Goal: Task Accomplishment & Management: Manage account settings

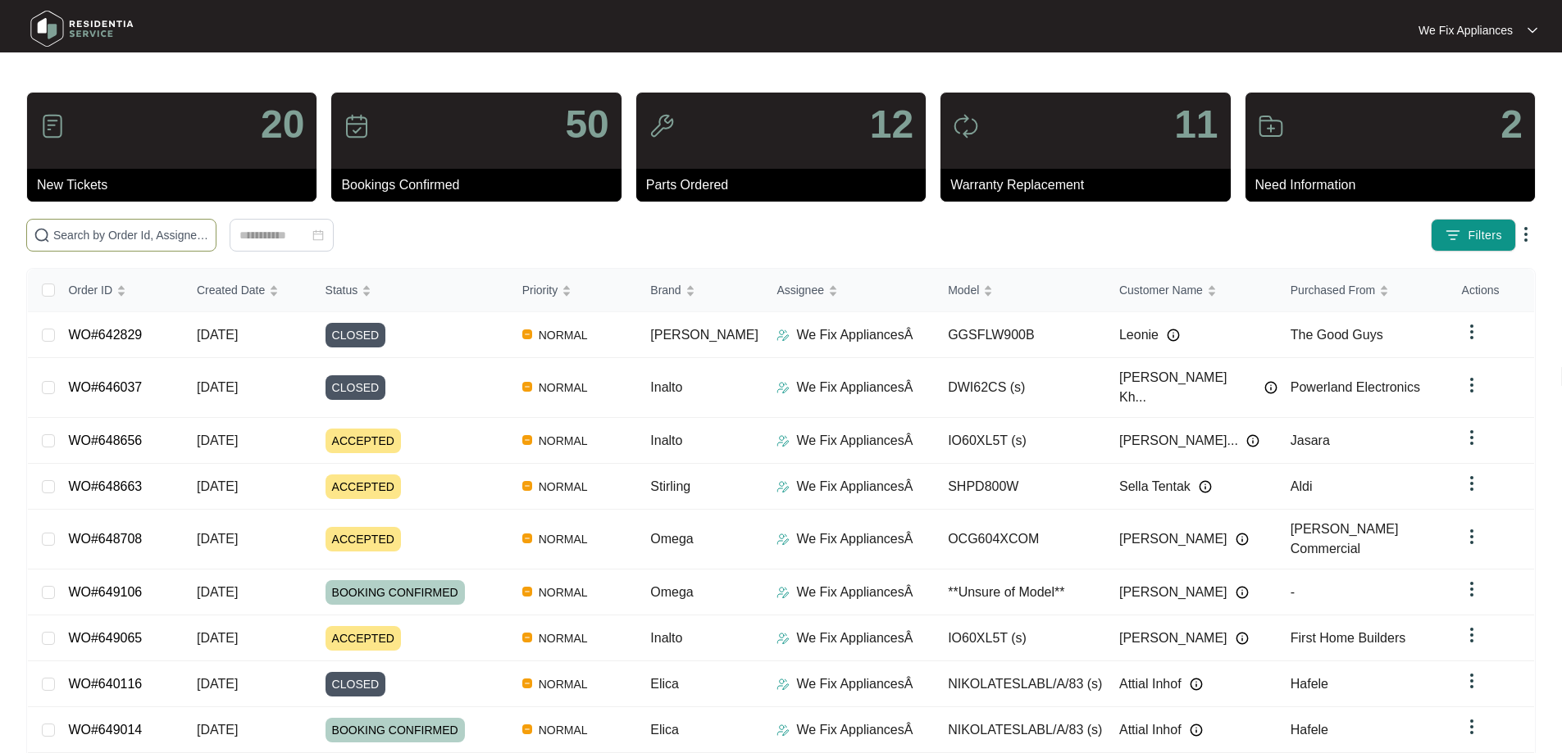
paste input "646502"
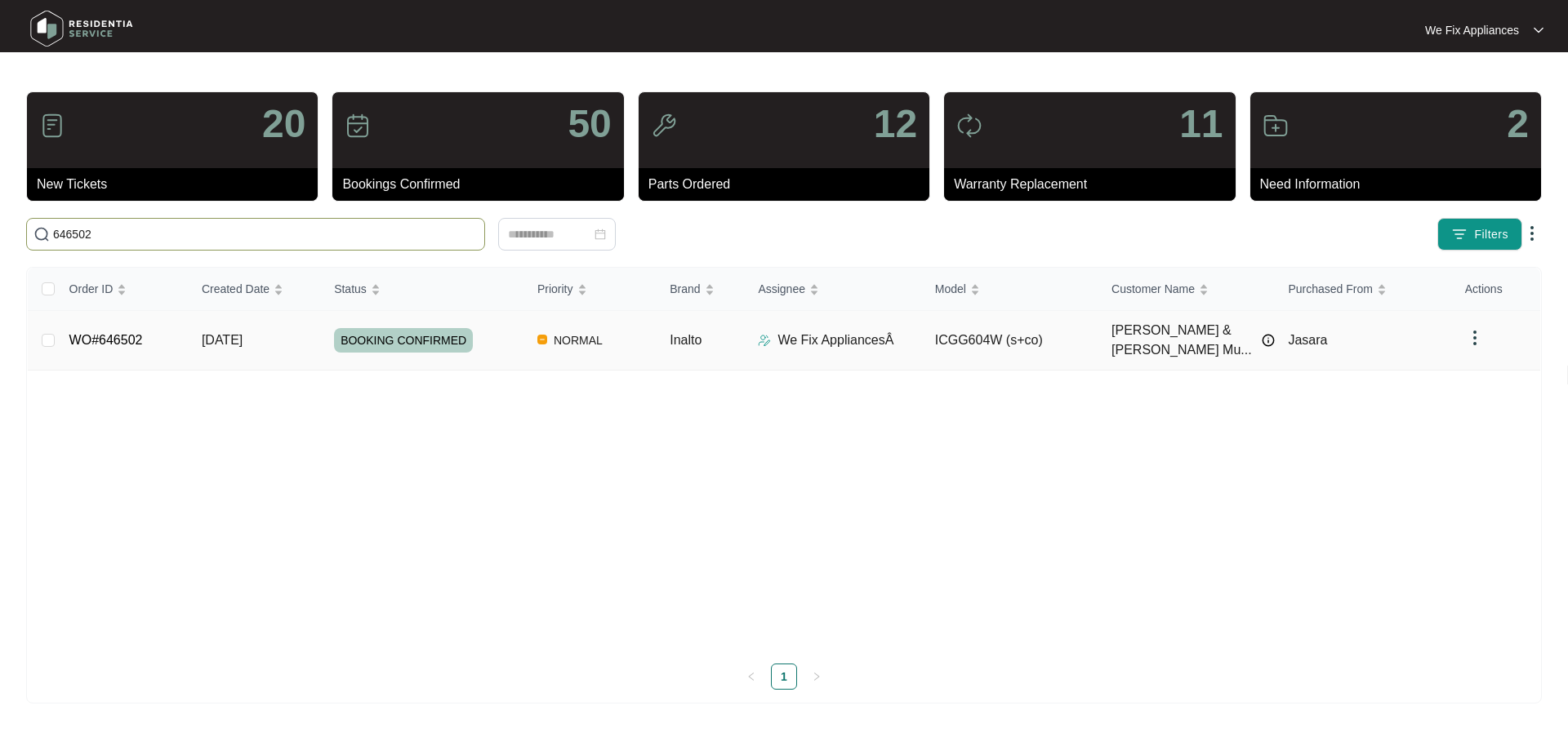
type input "646502"
click at [109, 334] on link "WO#646502" at bounding box center [107, 341] width 74 height 14
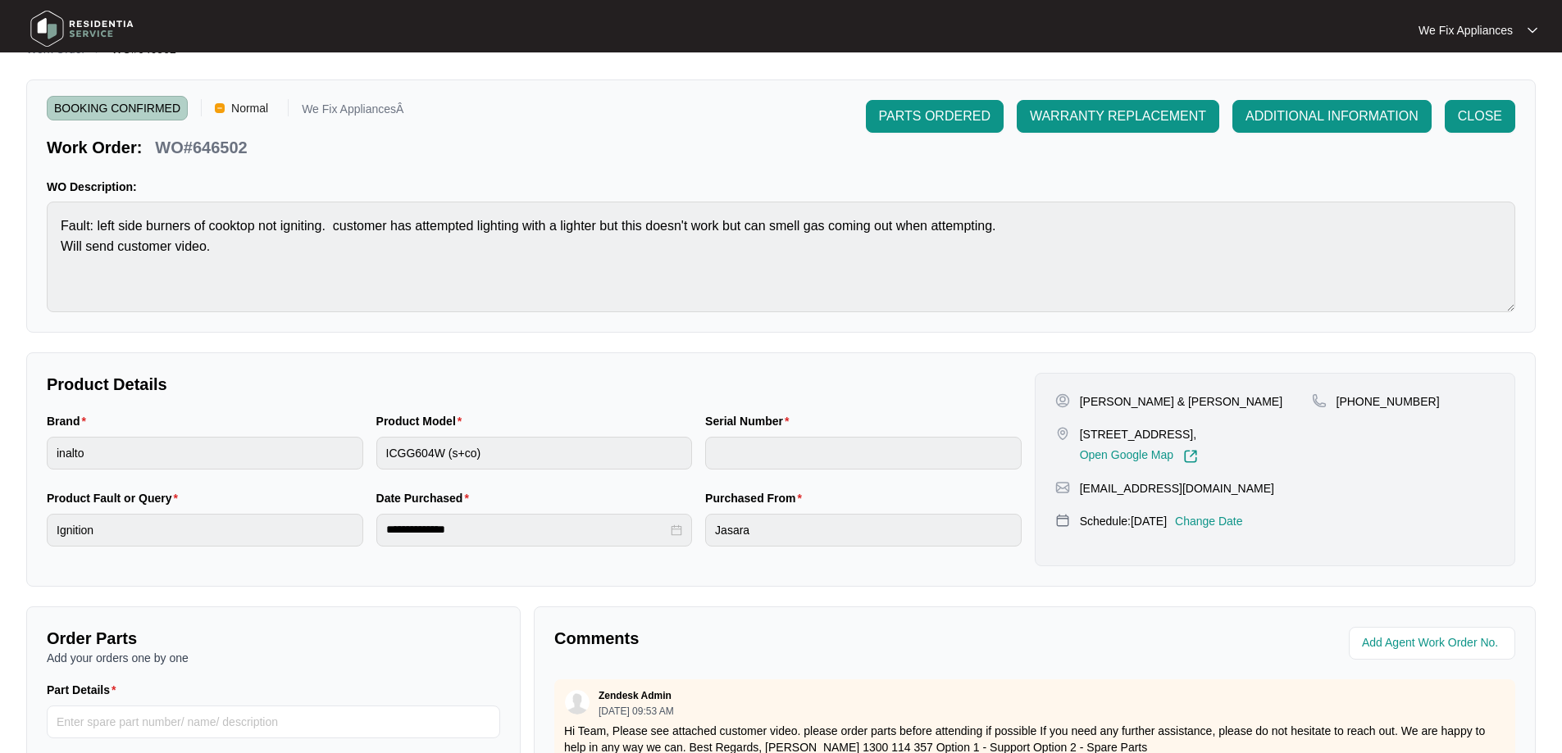
scroll to position [335, 0]
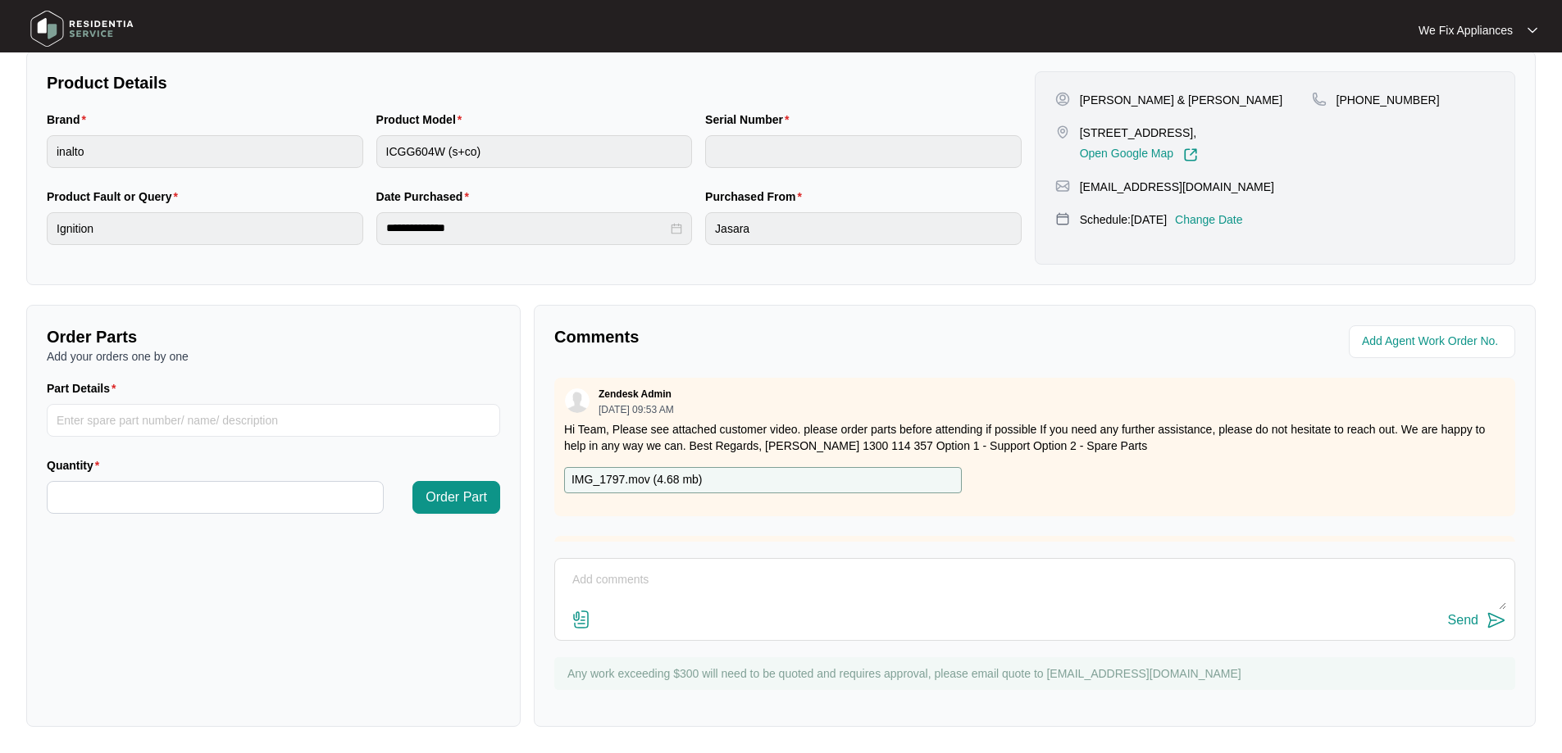
click at [781, 606] on textarea at bounding box center [1034, 588] width 943 height 43
click at [781, 606] on textarea "Hi team, just fyi" at bounding box center [1034, 588] width 943 height 43
type textarea "Hi team, just fyi- called tenant again to follow up and she advised hadn't had …"
click at [1460, 621] on div "Send" at bounding box center [1463, 620] width 30 height 15
click at [84, 28] on img at bounding box center [82, 28] width 115 height 49
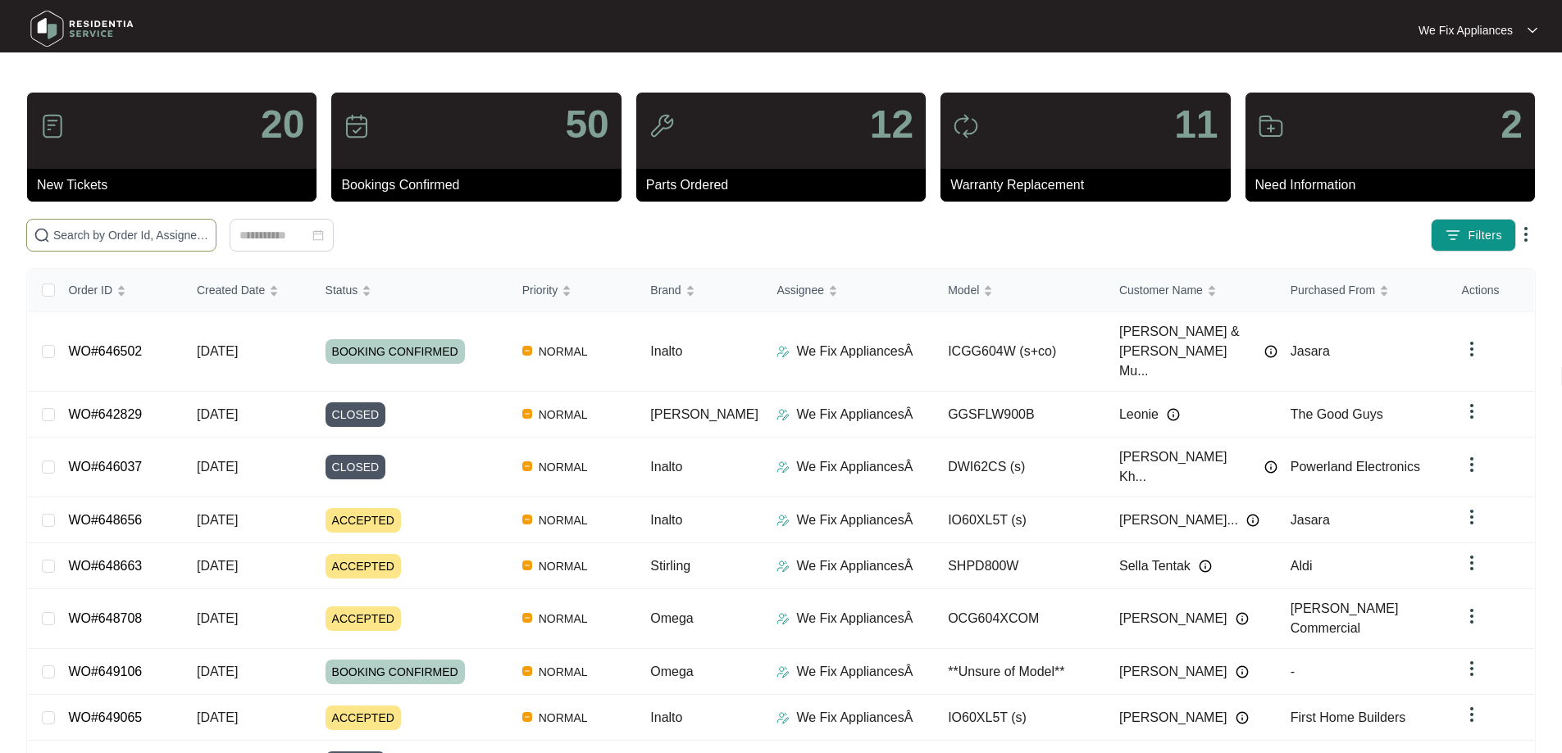
paste input "648953"
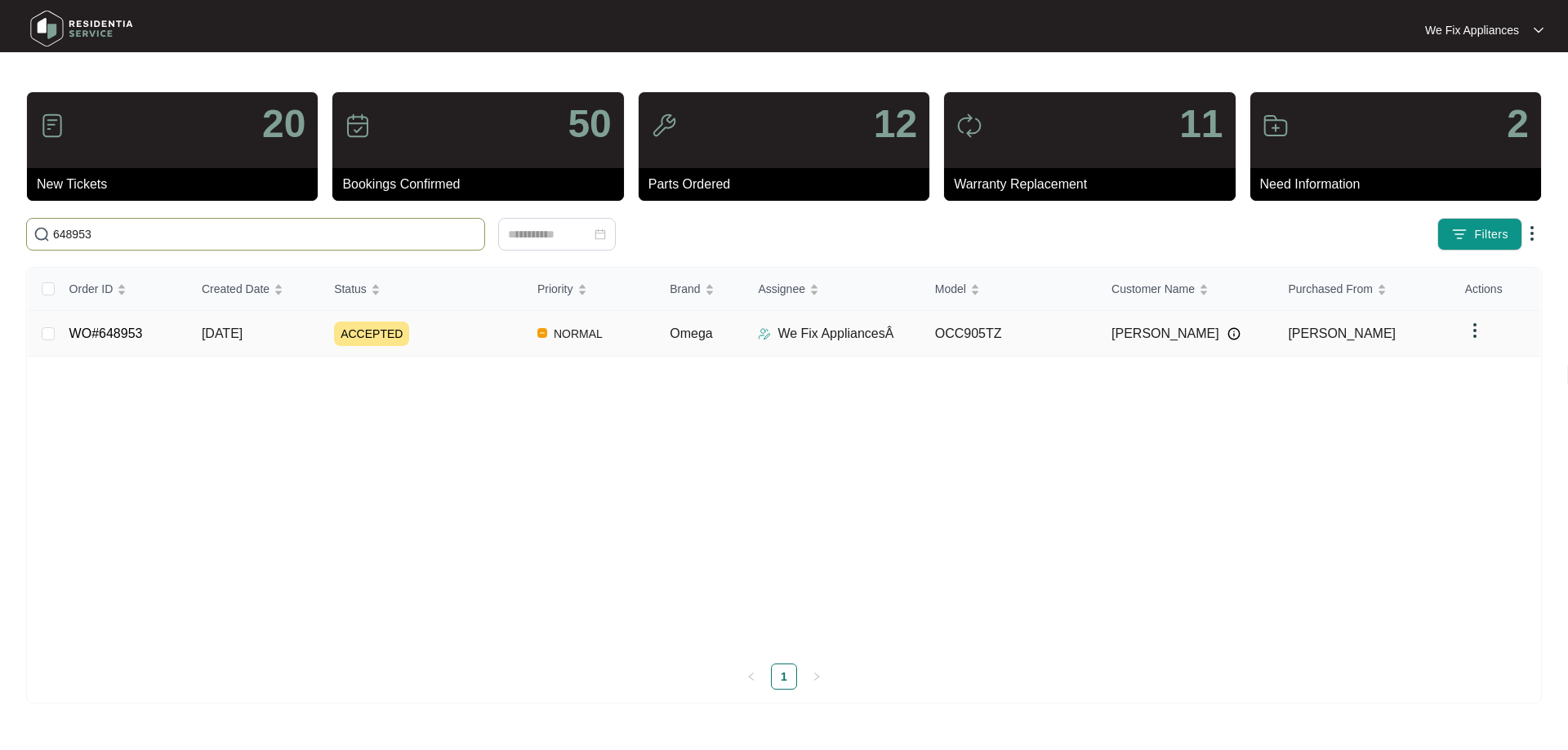
type input "648953"
click at [110, 327] on link "WO#648953" at bounding box center [107, 334] width 74 height 14
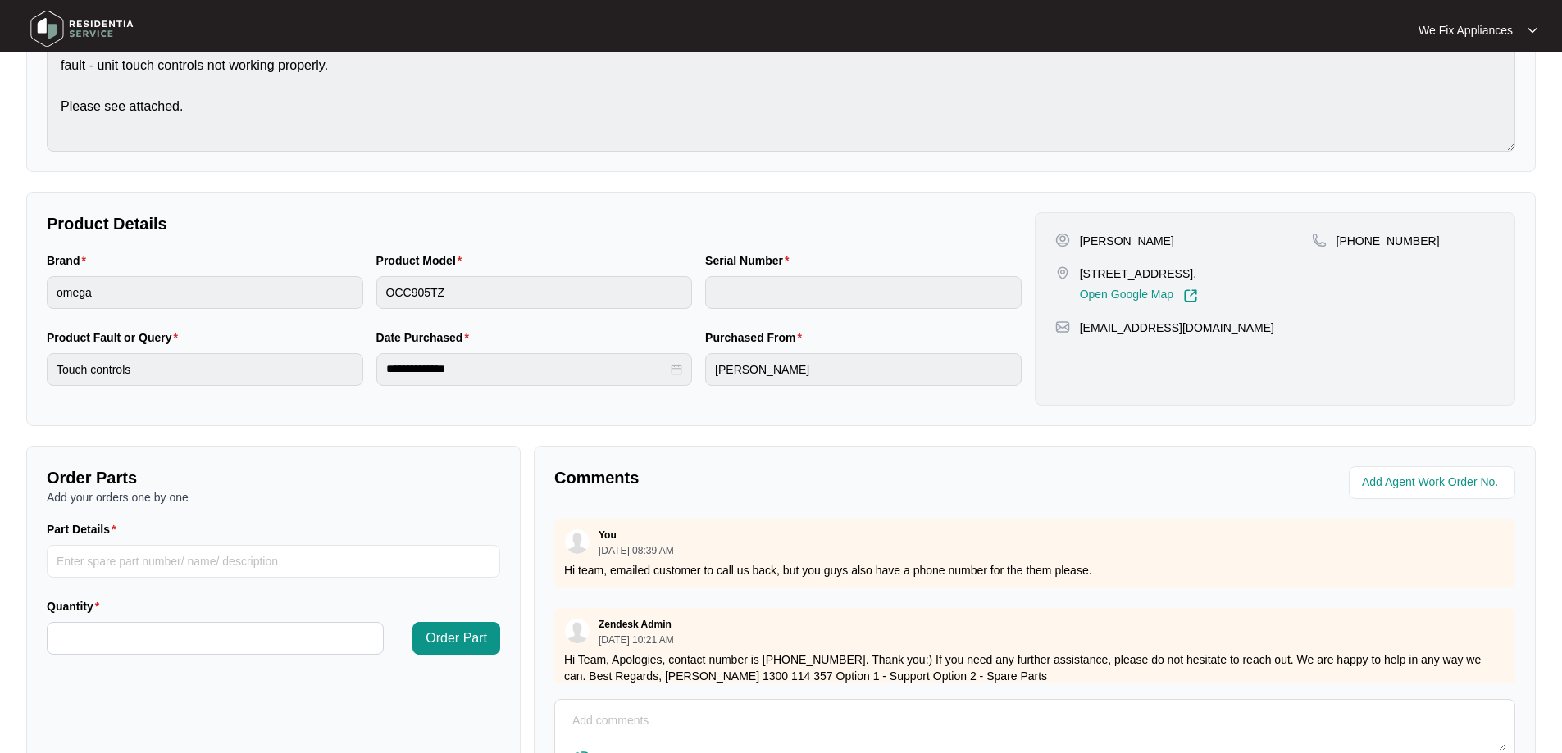
scroll to position [335, 0]
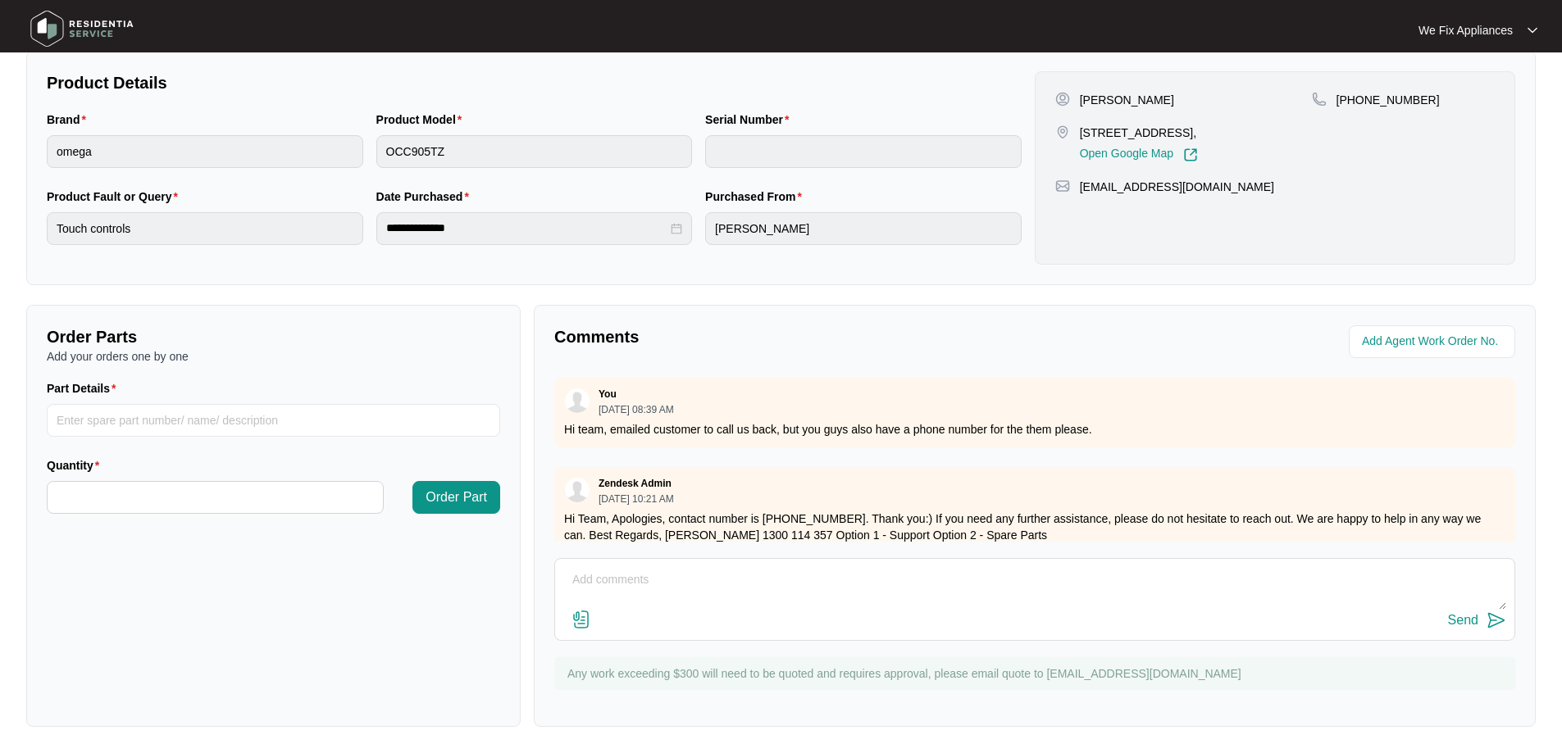
click at [712, 582] on textarea at bounding box center [1034, 588] width 943 height 43
type textarea "Hi guys, have left message and text for customer to call us back thank you."
click at [1455, 619] on div "Send" at bounding box center [1463, 620] width 30 height 15
click at [77, 23] on img at bounding box center [82, 28] width 115 height 49
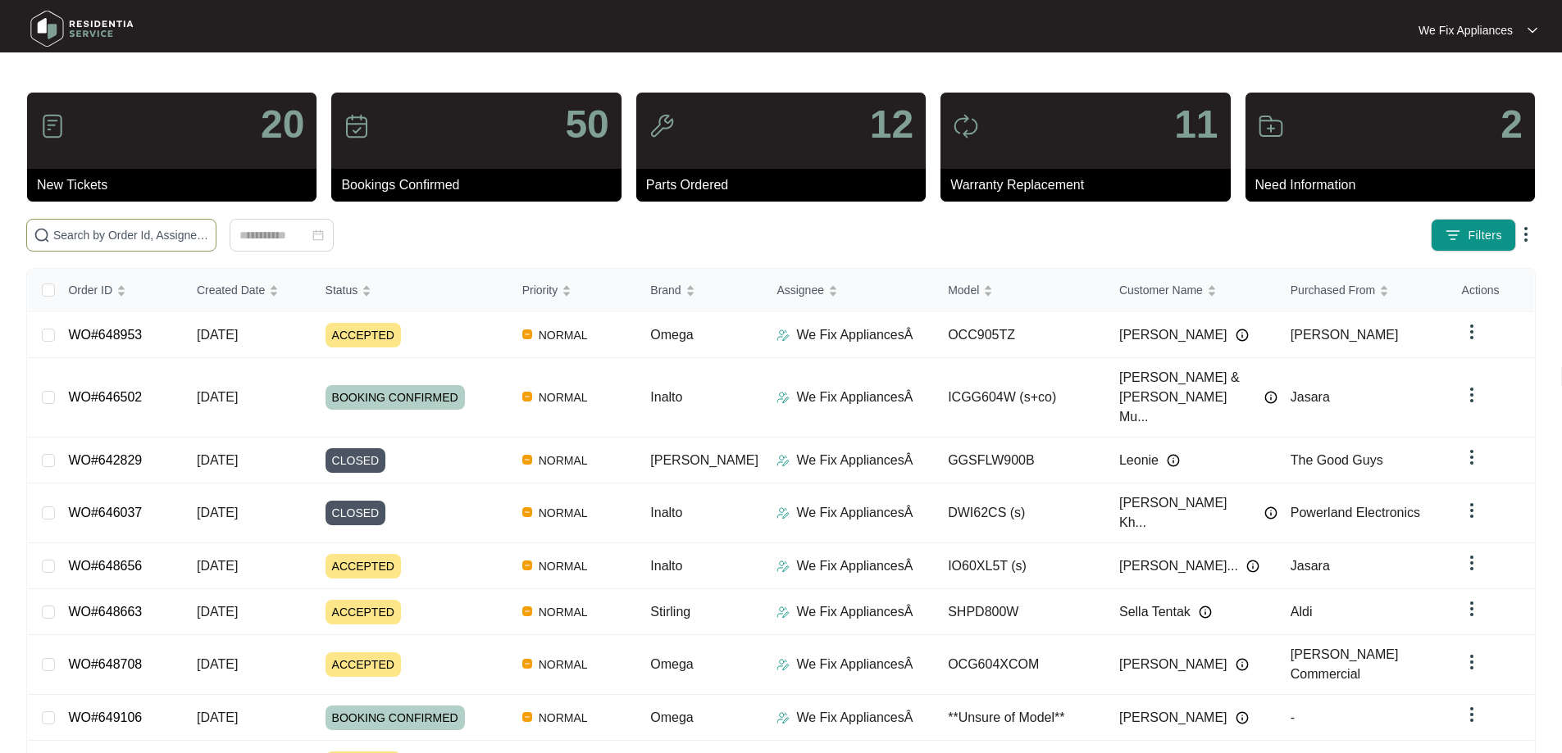
paste input "648631"
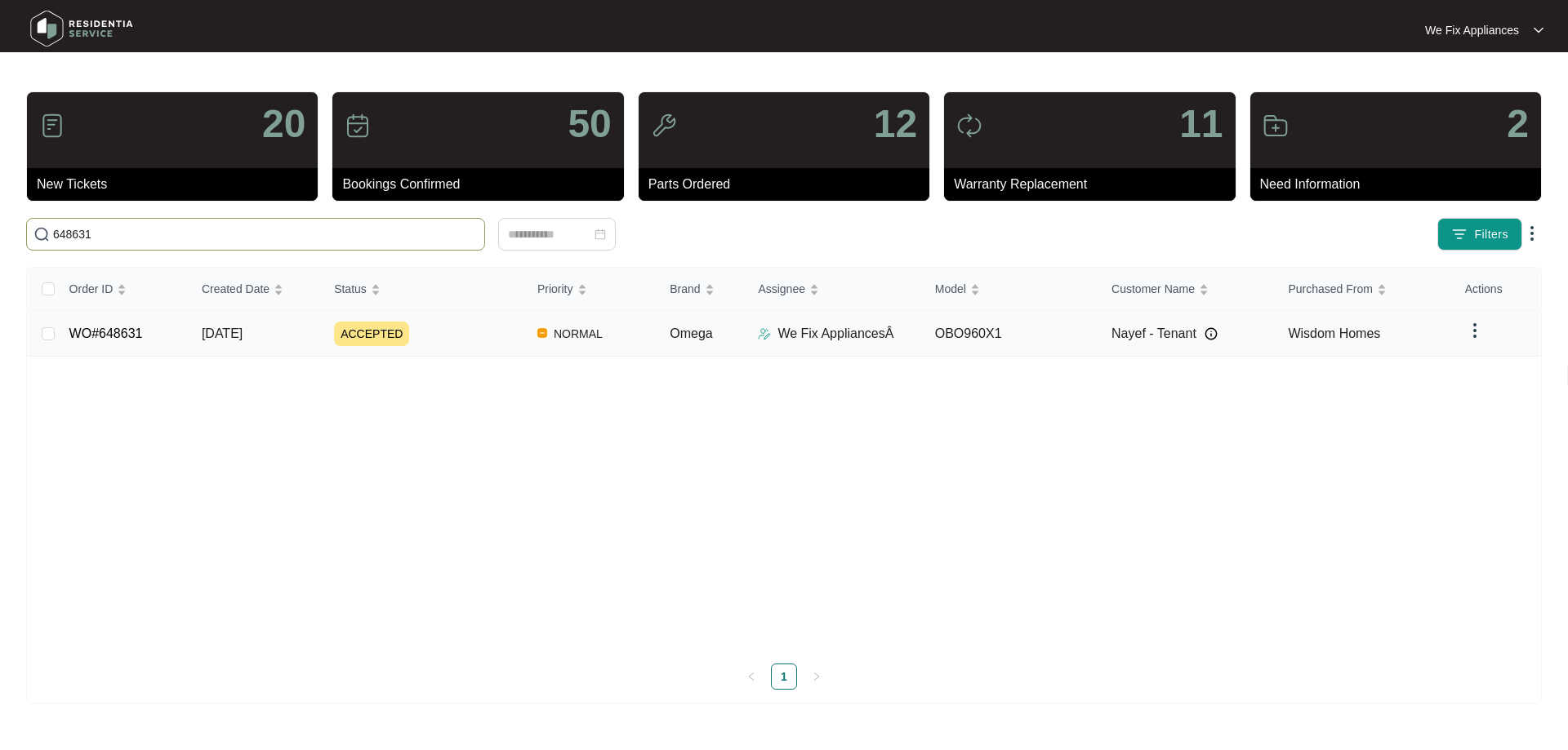
type input "648631"
click at [122, 339] on link "WO#648631" at bounding box center [107, 334] width 74 height 14
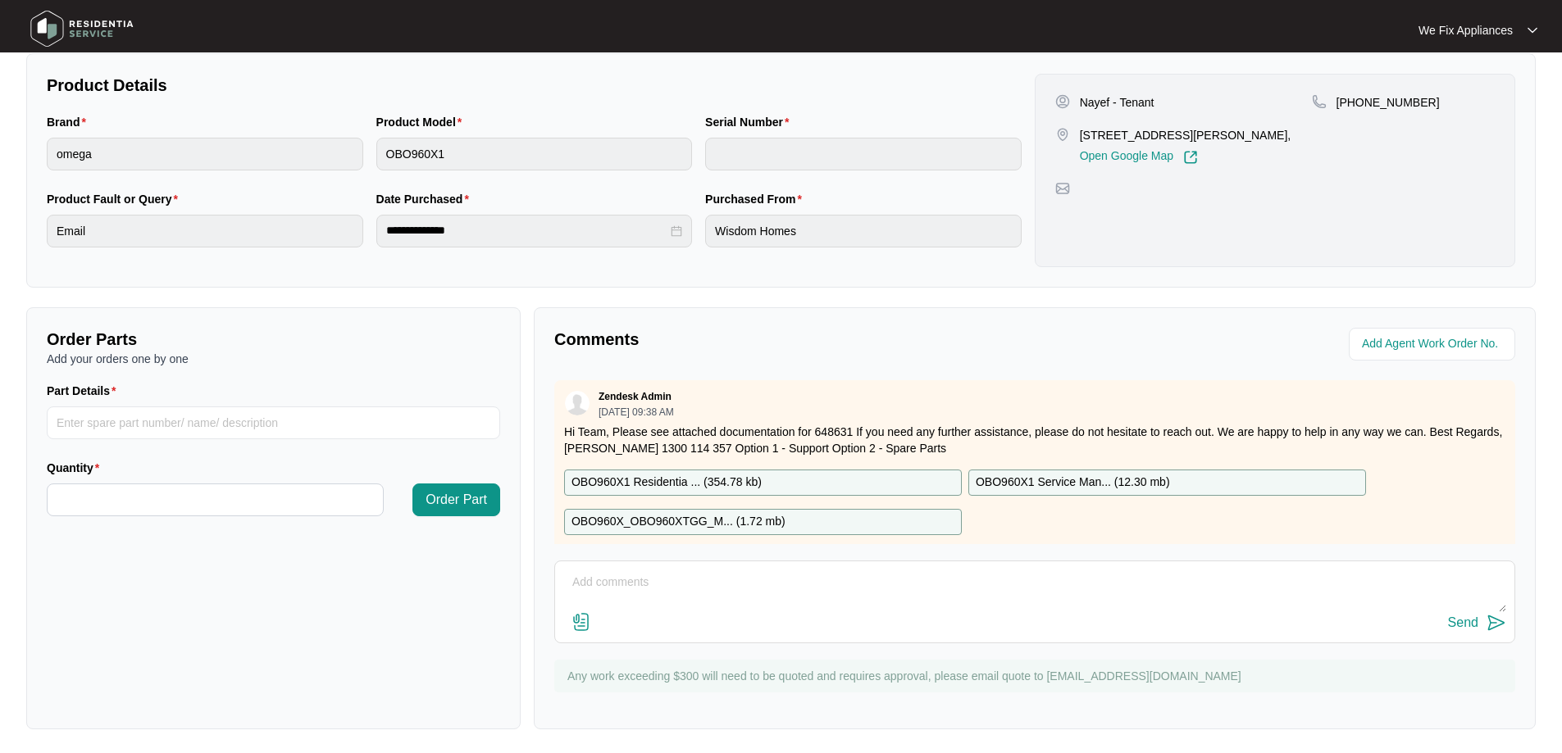
scroll to position [335, 0]
click at [759, 593] on textarea at bounding box center [1034, 588] width 943 height 43
type textarea "H"
click at [81, 30] on img at bounding box center [82, 28] width 115 height 49
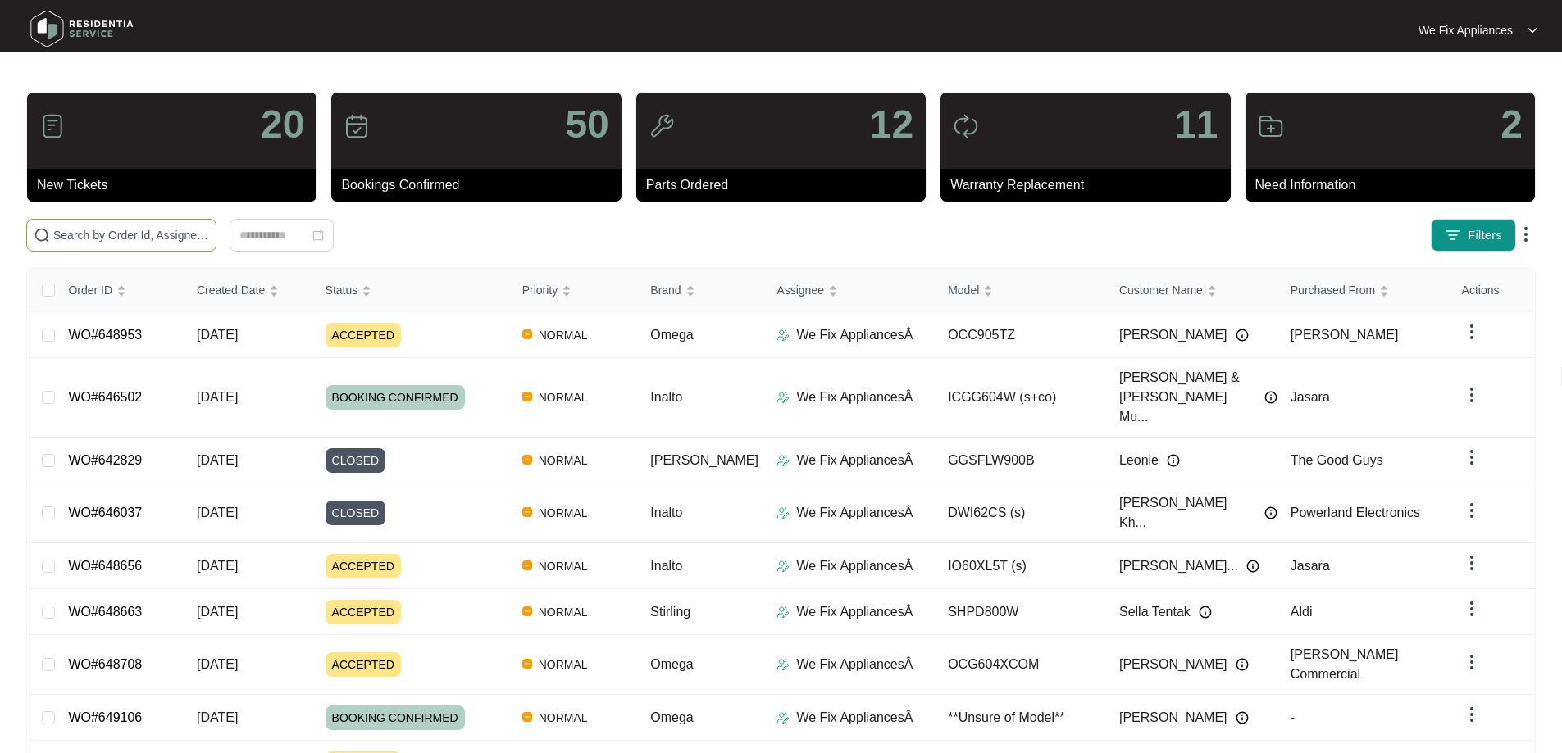
paste input "649065"
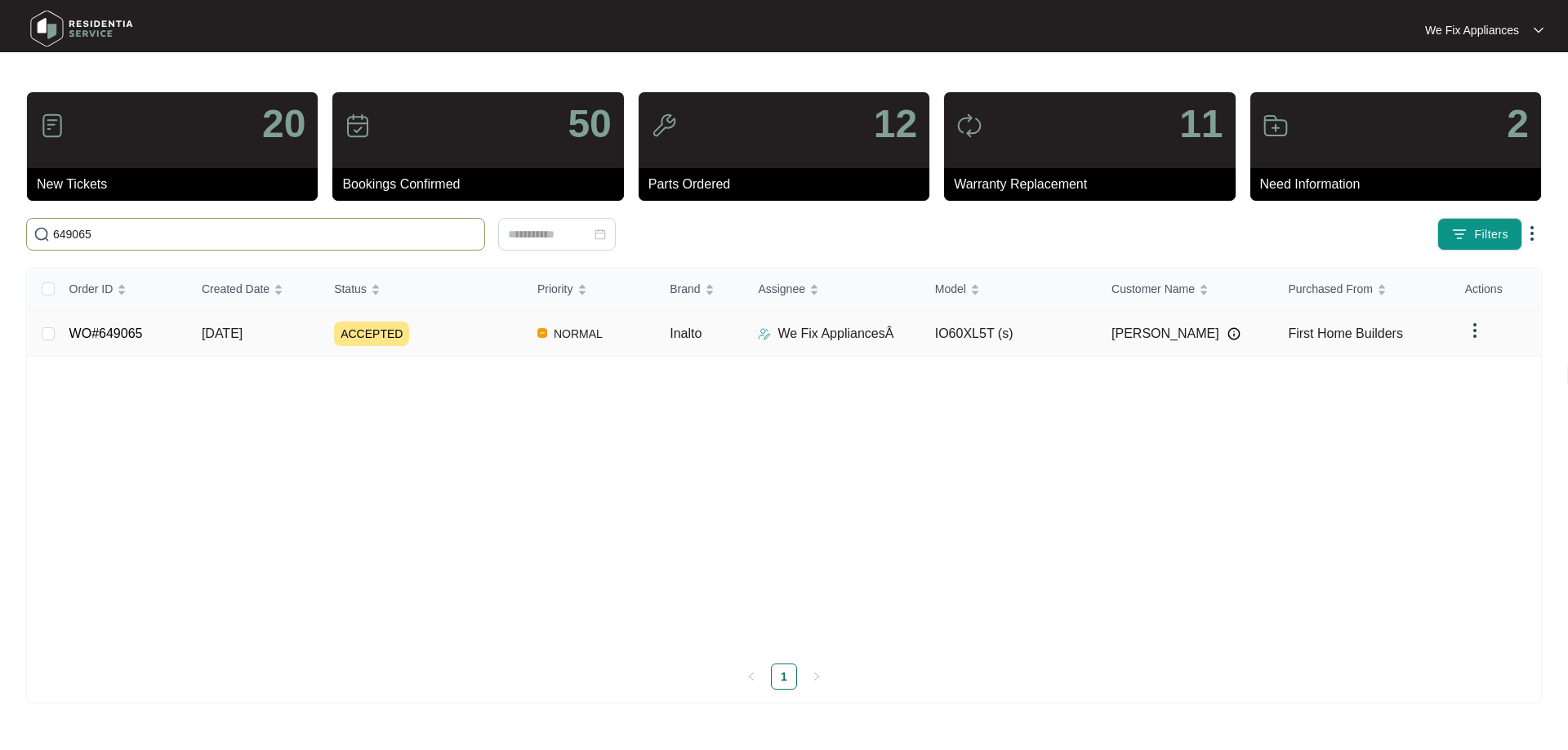
type input "649065"
click at [104, 327] on link "WO#649065" at bounding box center [107, 334] width 74 height 14
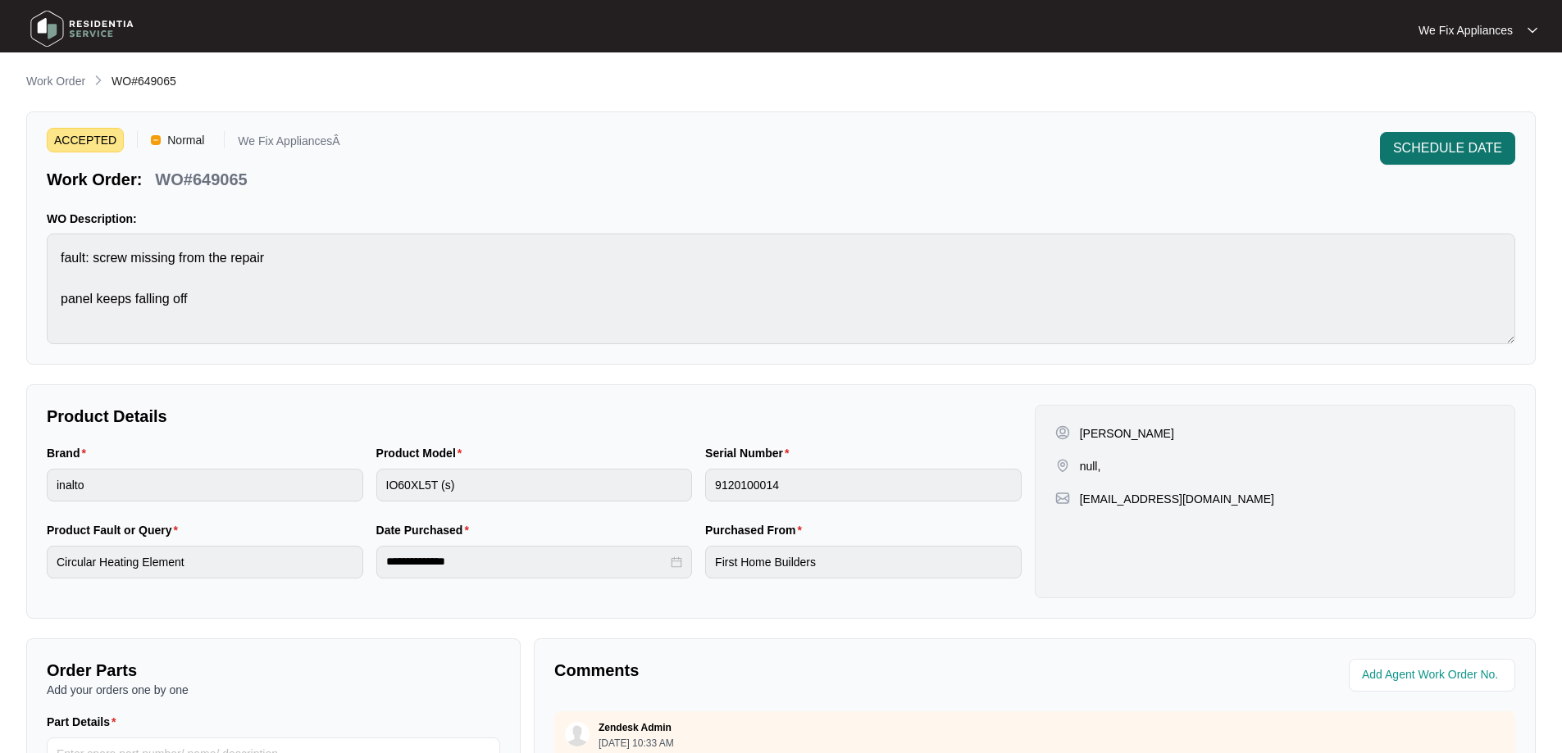
click at [1422, 158] on button "SCHEDULE DATE" at bounding box center [1447, 148] width 135 height 33
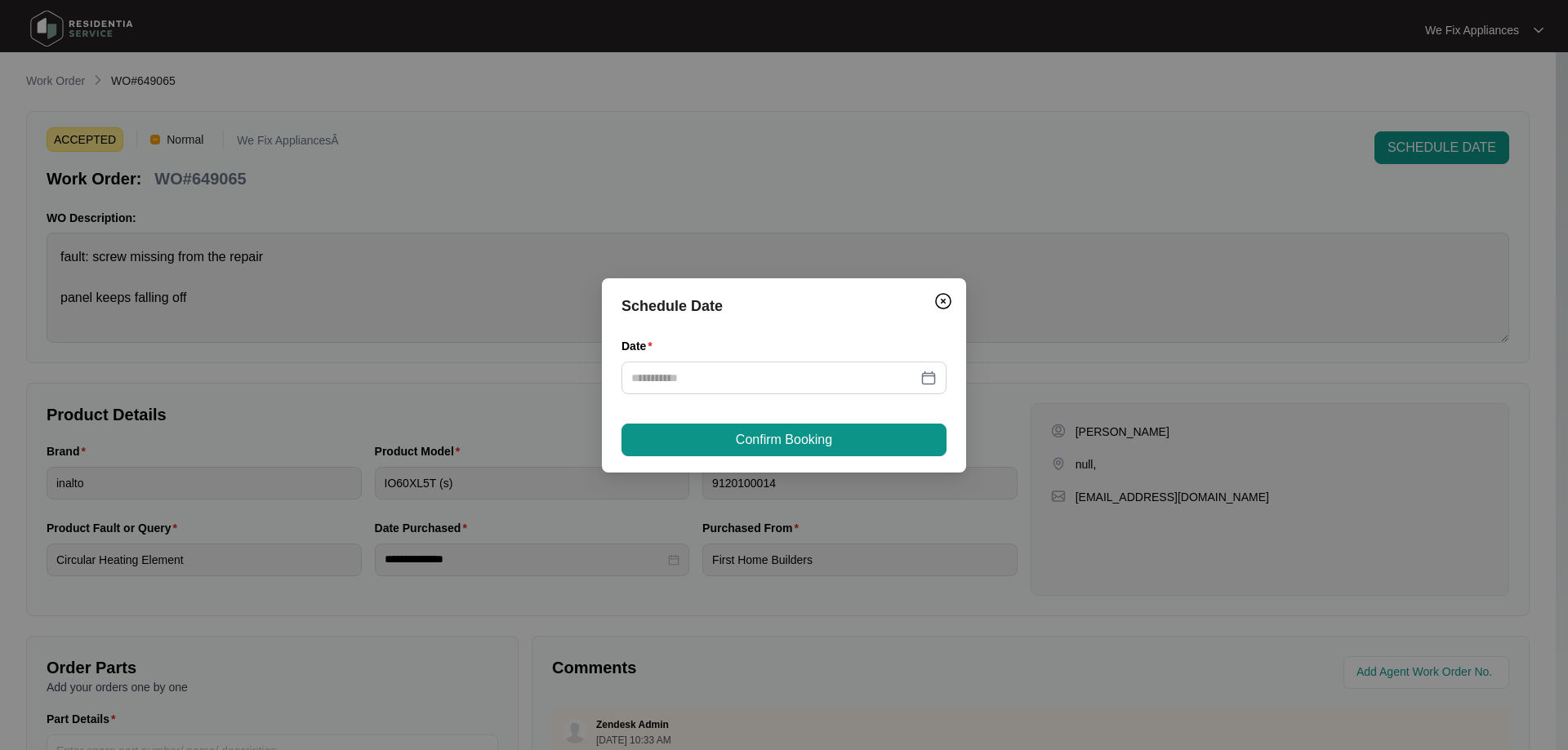
click at [805, 354] on div "Date" at bounding box center [784, 350] width 325 height 25
click at [802, 374] on input "Date" at bounding box center [774, 378] width 286 height 18
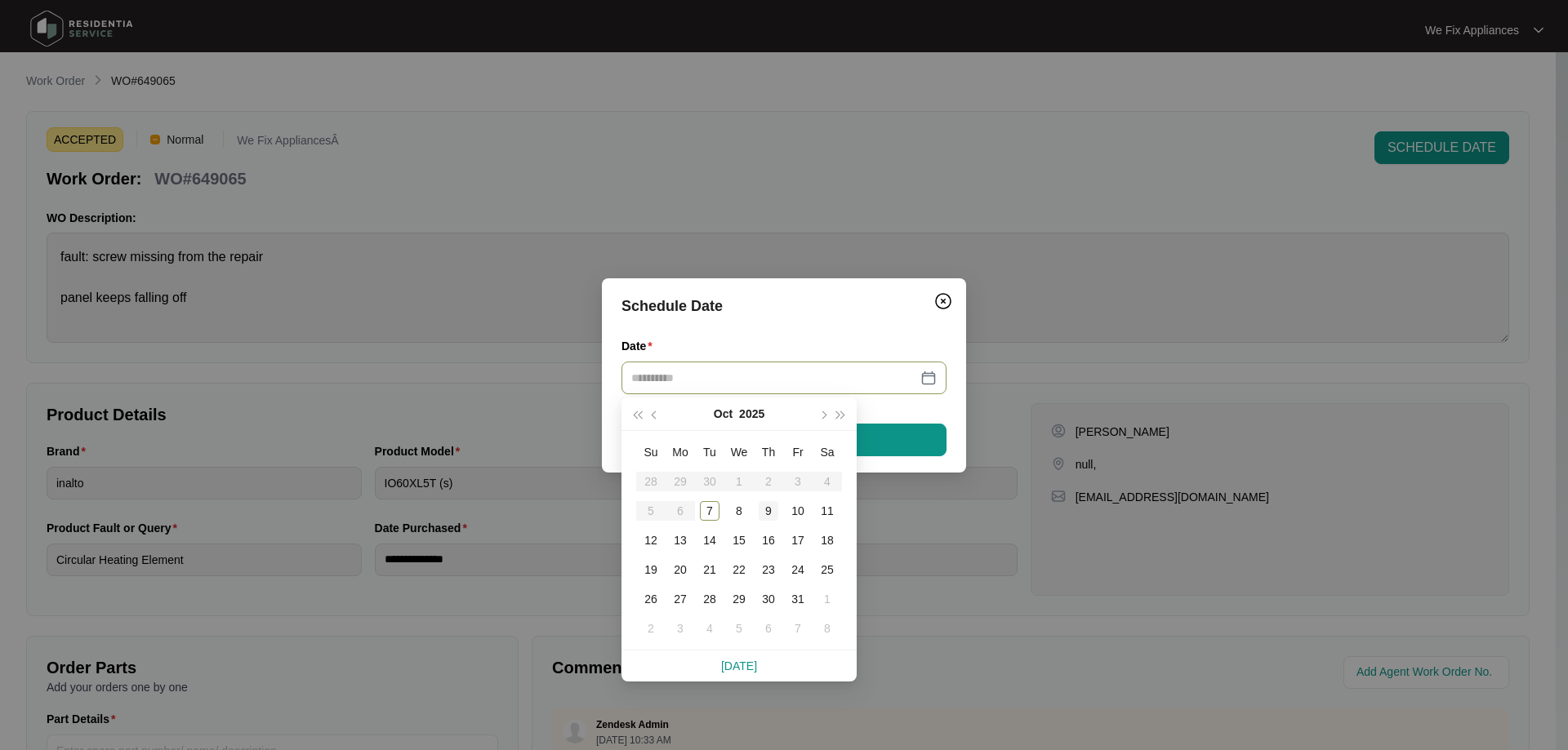
type input "**********"
click at [764, 516] on div "9" at bounding box center [769, 511] width 20 height 20
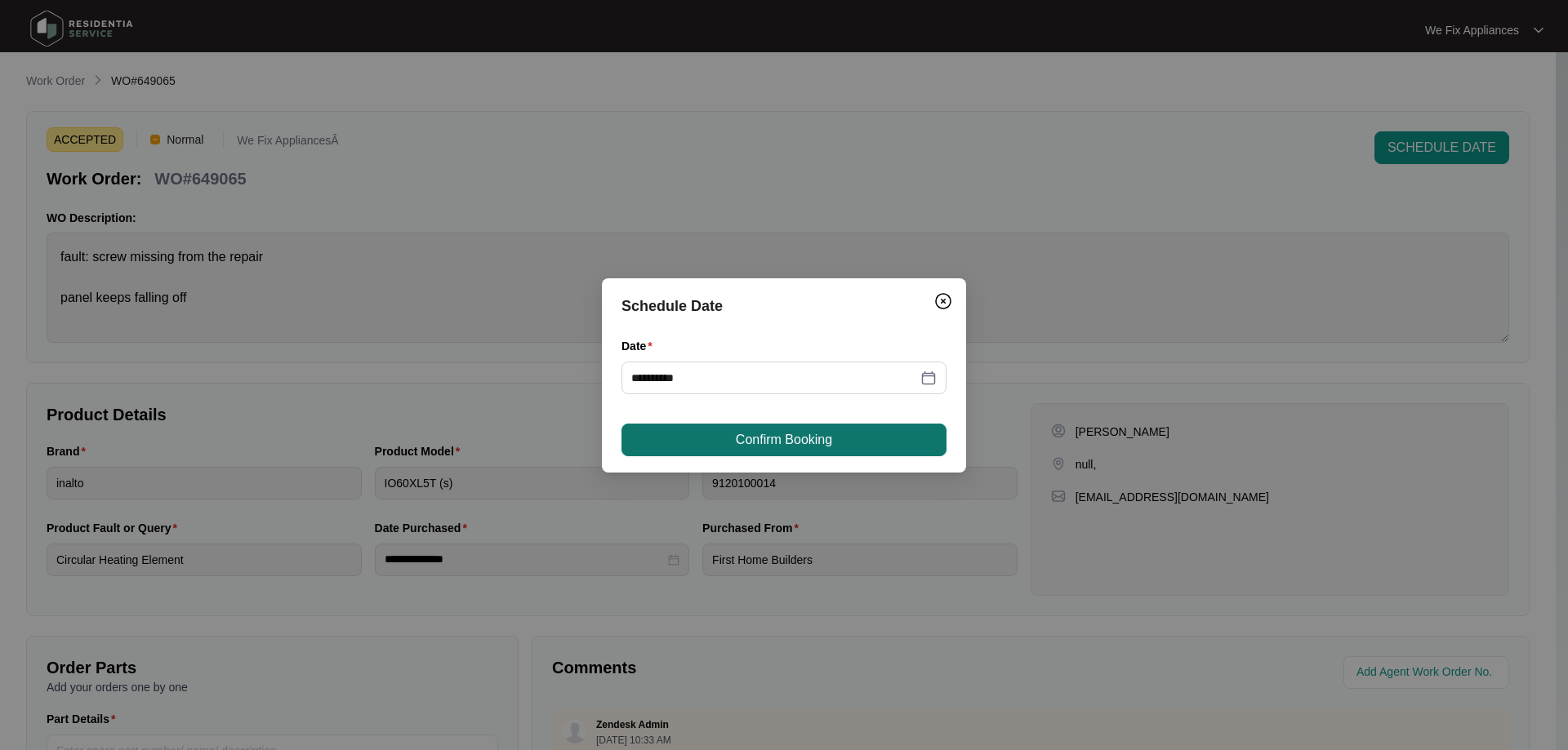
click at [804, 441] on span "Confirm Booking" at bounding box center [784, 440] width 97 height 20
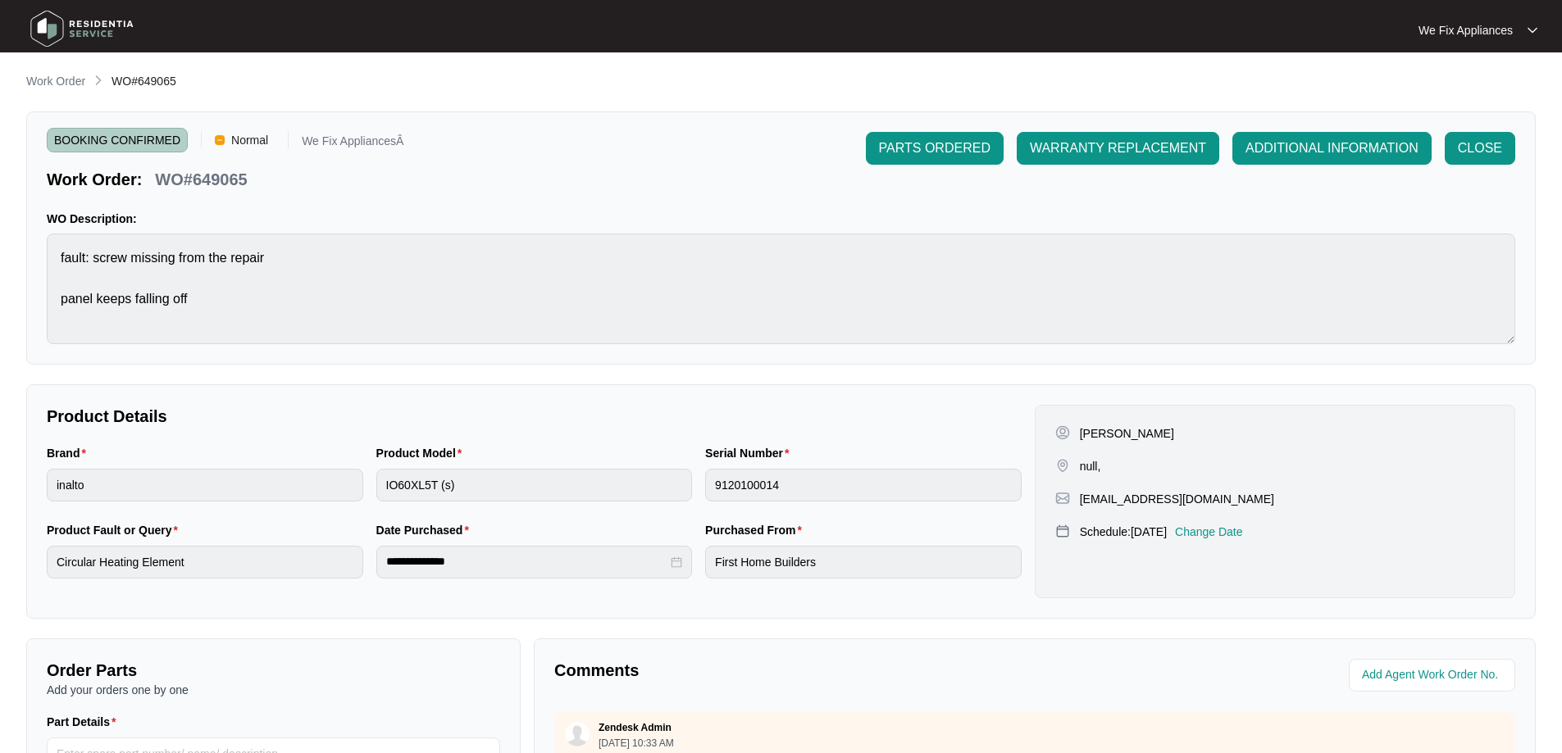
click at [99, 31] on img at bounding box center [82, 28] width 115 height 49
